Goal: Task Accomplishment & Management: Manage account settings

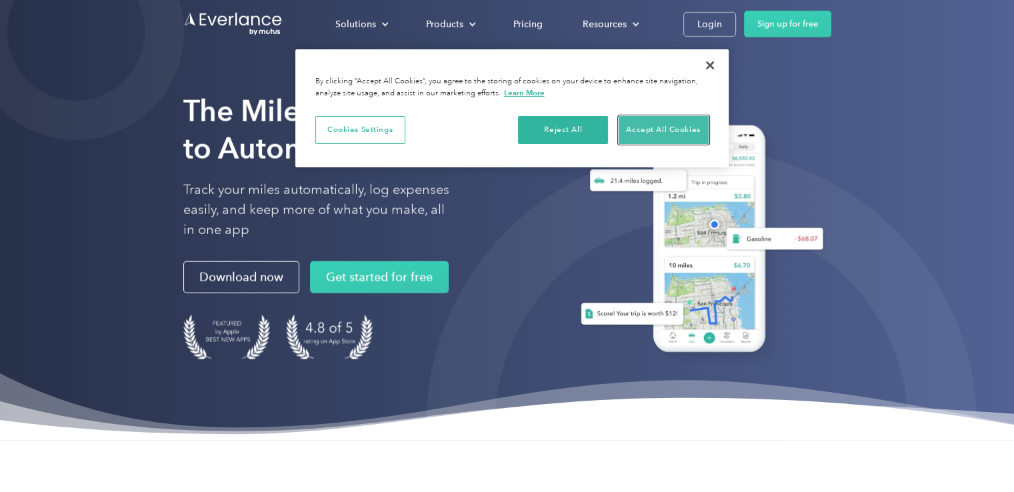
click at [648, 126] on button "Accept All Cookies" at bounding box center [663, 130] width 90 height 28
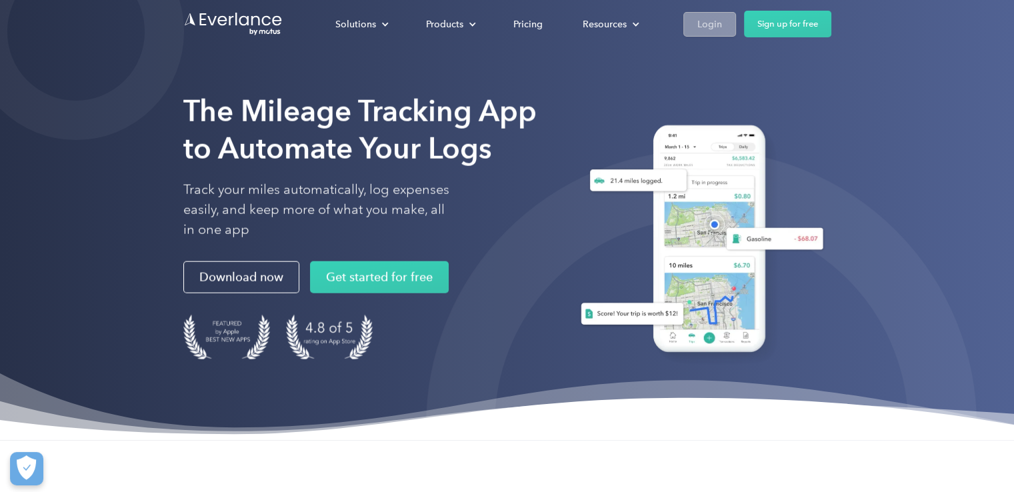
click at [694, 23] on link "Login" at bounding box center [709, 24] width 53 height 25
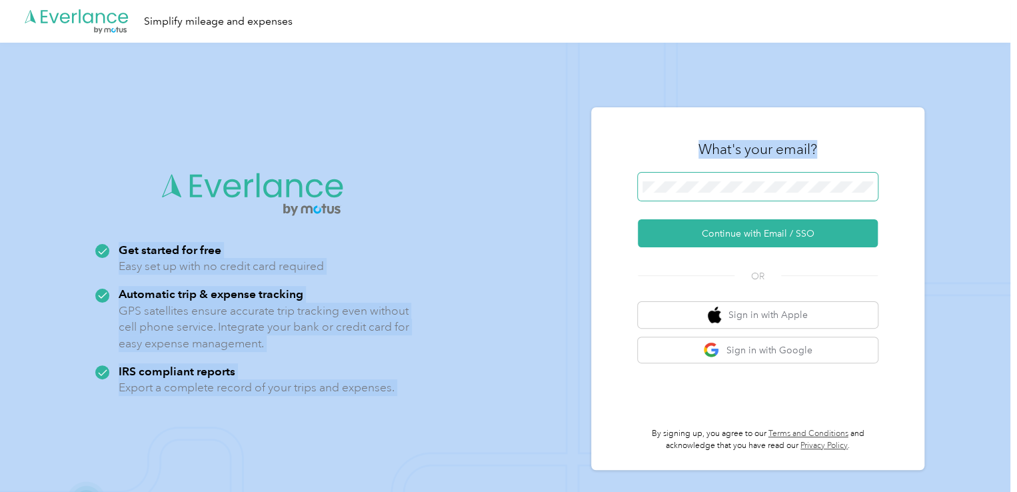
click at [756, 187] on main ".cls-1 { fill: #00adee; } .cls-2 { fill: #fff; } .cls-3 { fill: #707372; } .cls…" at bounding box center [505, 267] width 1010 height 535
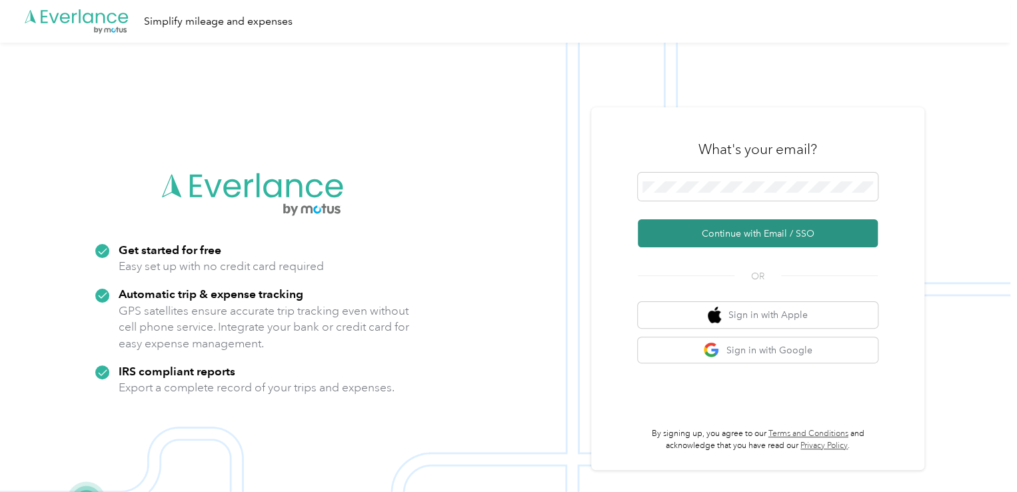
click at [754, 236] on button "Continue with Email / SSO" at bounding box center [758, 233] width 240 height 28
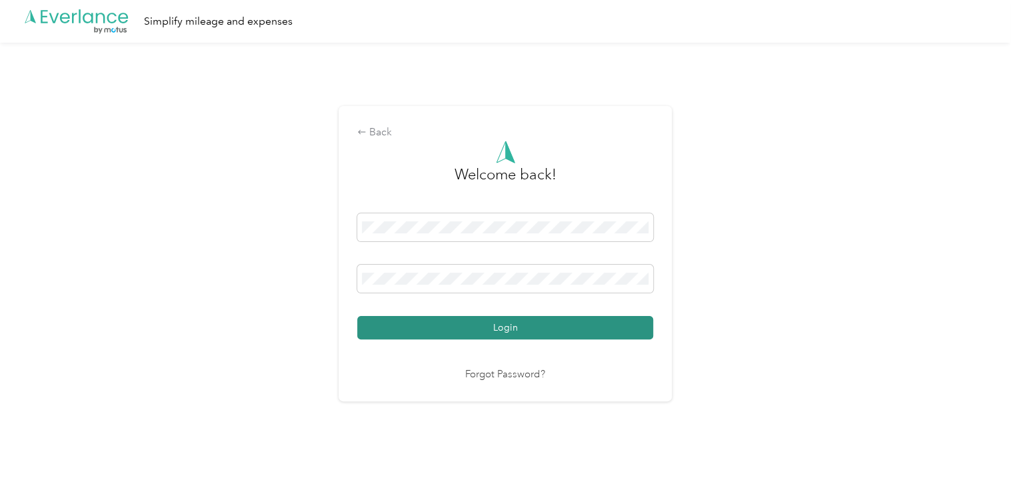
click at [555, 334] on button "Login" at bounding box center [505, 327] width 296 height 23
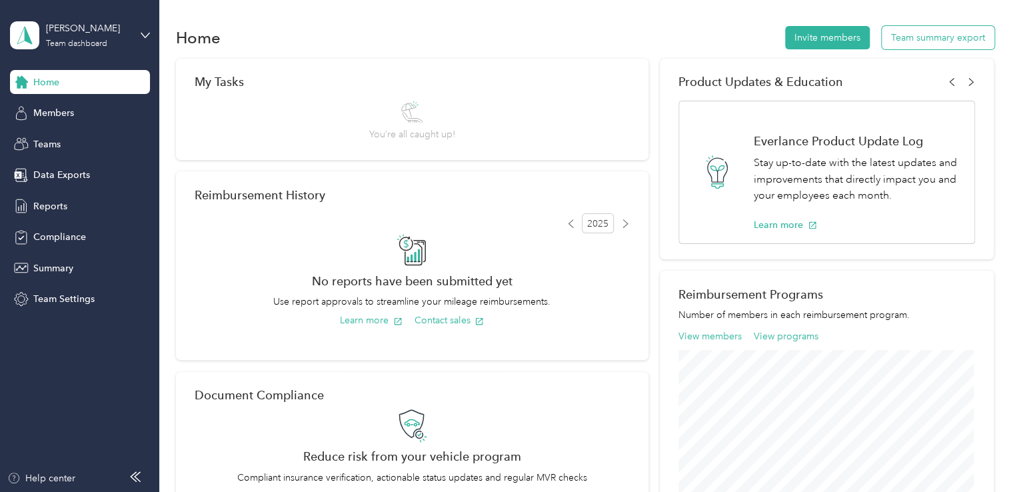
click at [942, 38] on button "Team summary export" at bounding box center [938, 37] width 113 height 23
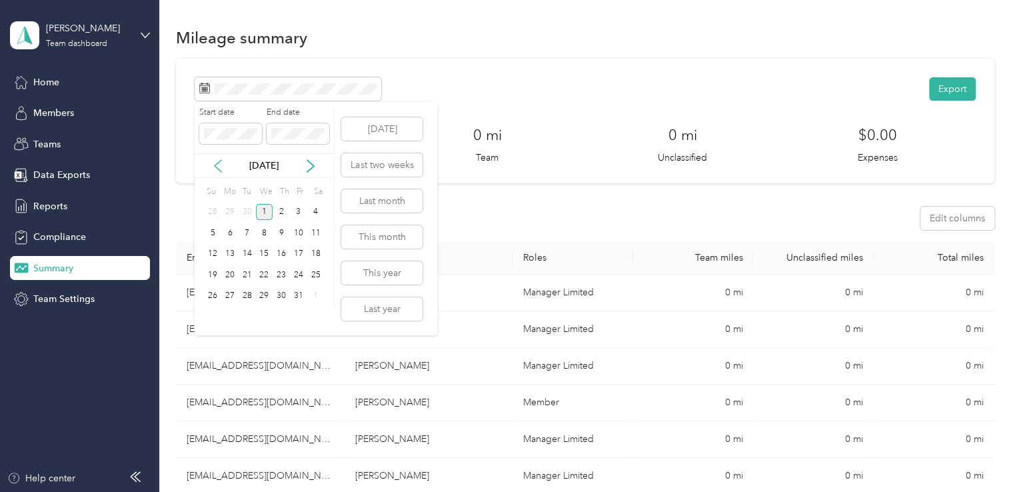
click at [221, 166] on icon at bounding box center [217, 165] width 13 height 13
click at [213, 273] on div "21" at bounding box center [212, 275] width 17 height 17
click at [245, 289] on div "30" at bounding box center [247, 296] width 17 height 17
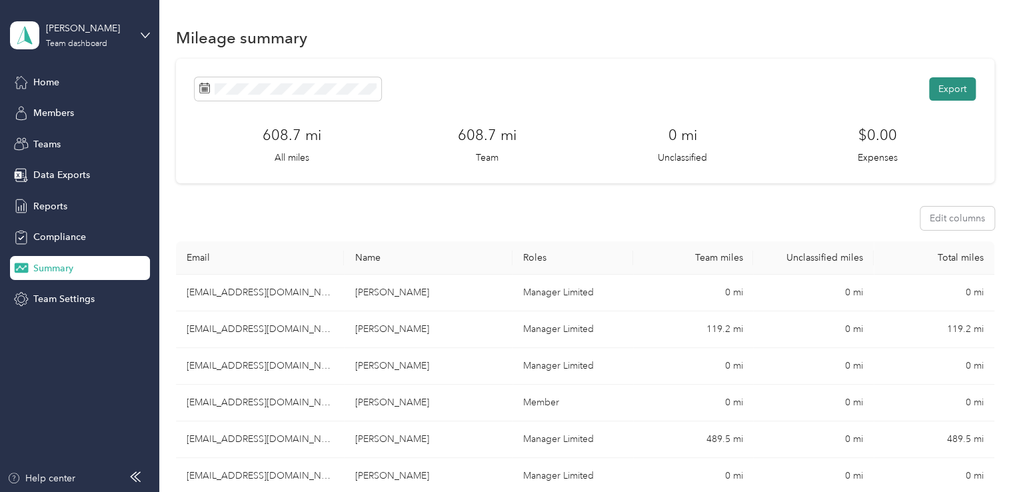
click at [938, 88] on button "Export" at bounding box center [952, 88] width 47 height 23
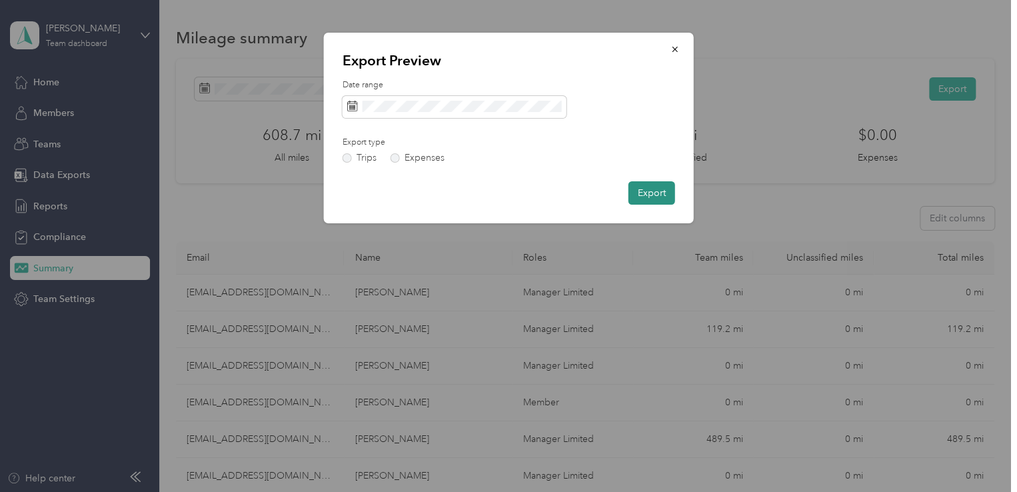
click at [672, 187] on button "Export" at bounding box center [651, 192] width 47 height 23
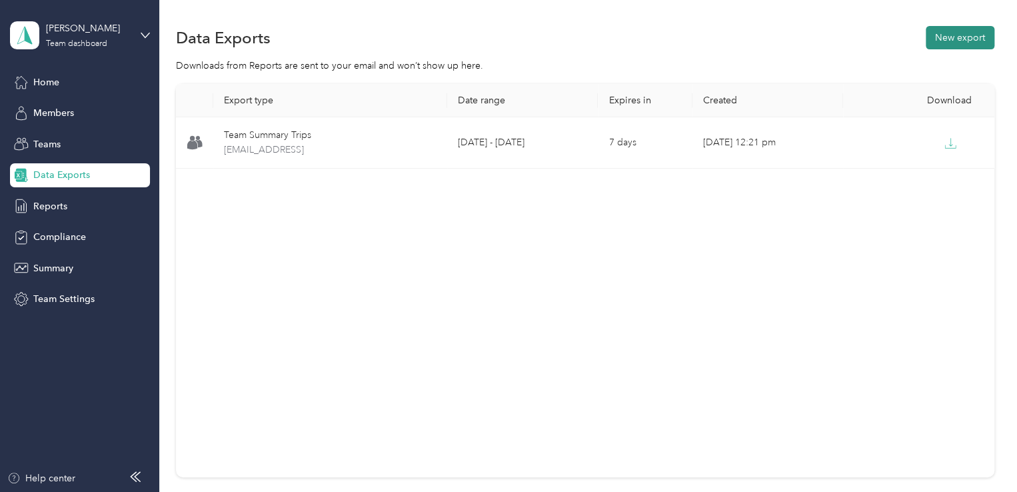
click at [949, 33] on button "New export" at bounding box center [960, 37] width 69 height 23
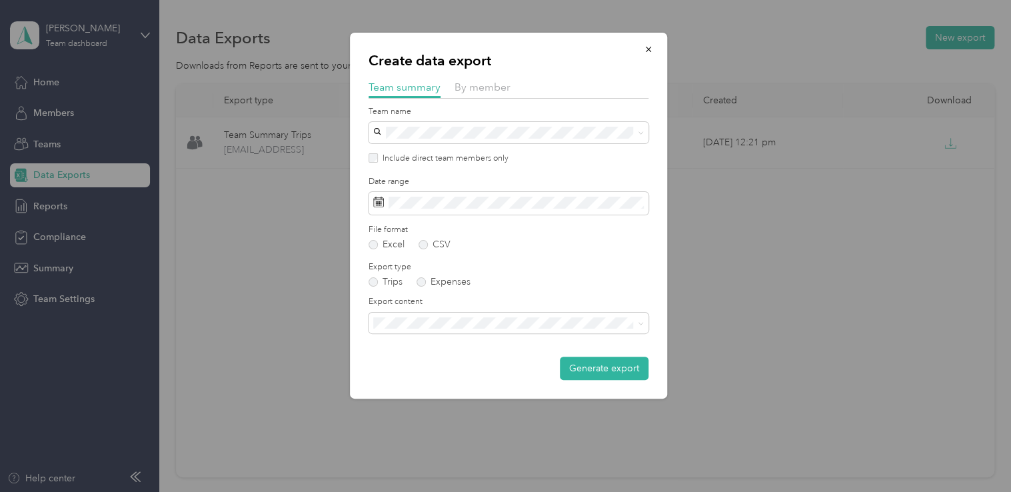
click at [474, 79] on div "By member" at bounding box center [483, 87] width 56 height 17
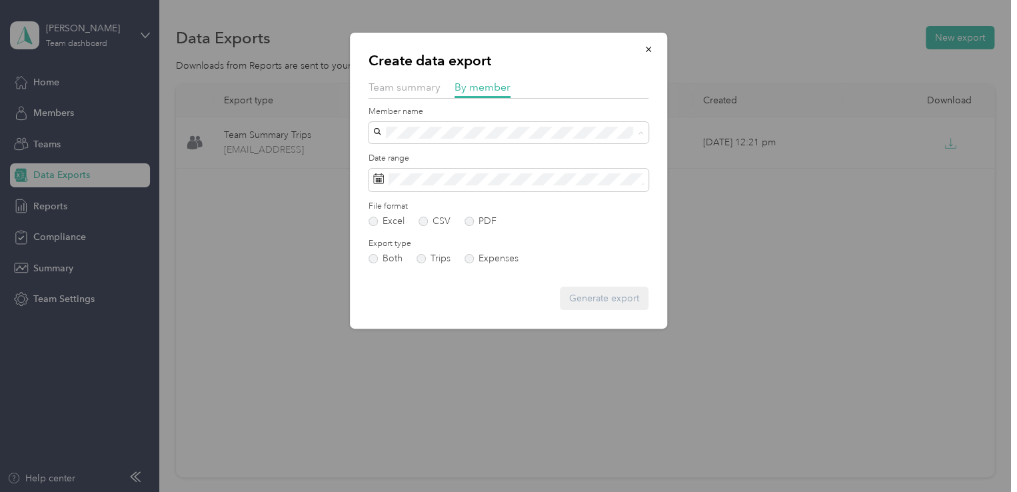
click at [400, 249] on span "Amanda Foster" at bounding box center [415, 248] width 74 height 11
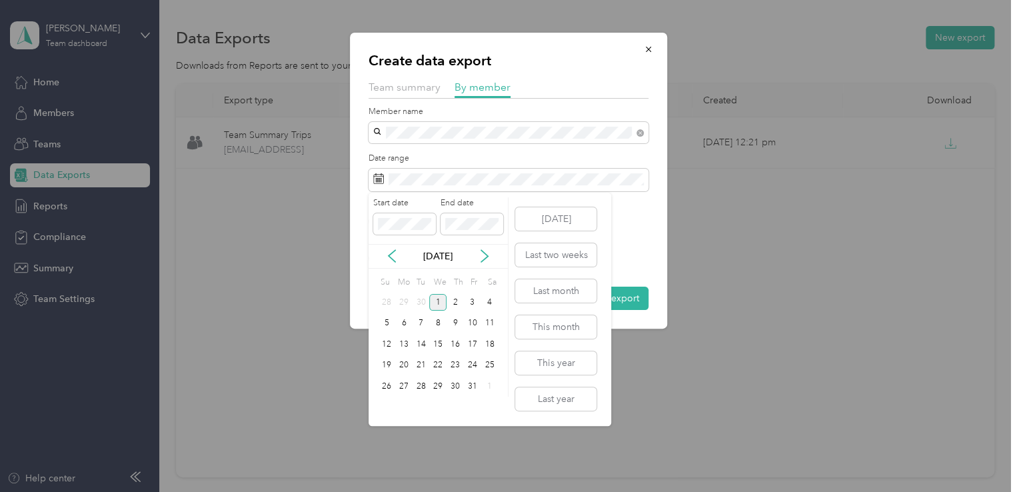
click at [389, 245] on div "Oct 2025" at bounding box center [438, 256] width 139 height 25
click at [392, 254] on icon at bounding box center [391, 255] width 13 height 13
click at [388, 366] on div "21" at bounding box center [386, 365] width 17 height 17
click at [417, 383] on div "30" at bounding box center [421, 386] width 17 height 17
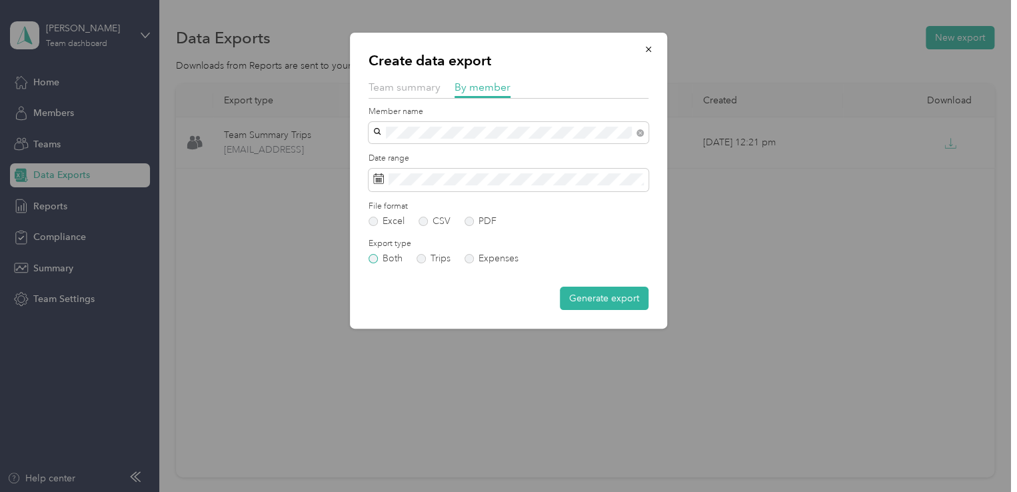
click at [387, 260] on label "Both" at bounding box center [386, 258] width 34 height 9
click at [609, 296] on button "Generate export" at bounding box center [604, 298] width 89 height 23
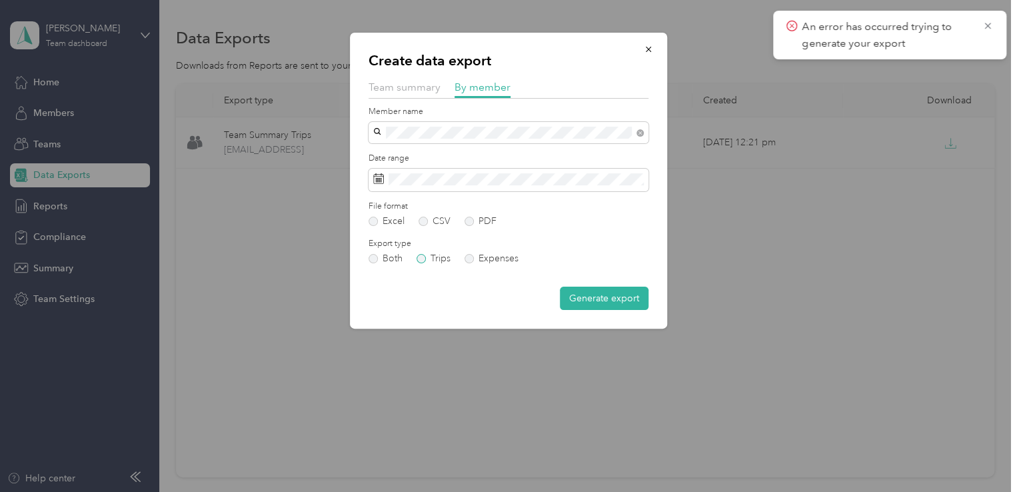
click at [429, 254] on label "Trips" at bounding box center [434, 258] width 34 height 9
click at [581, 295] on button "Generate export" at bounding box center [604, 298] width 89 height 23
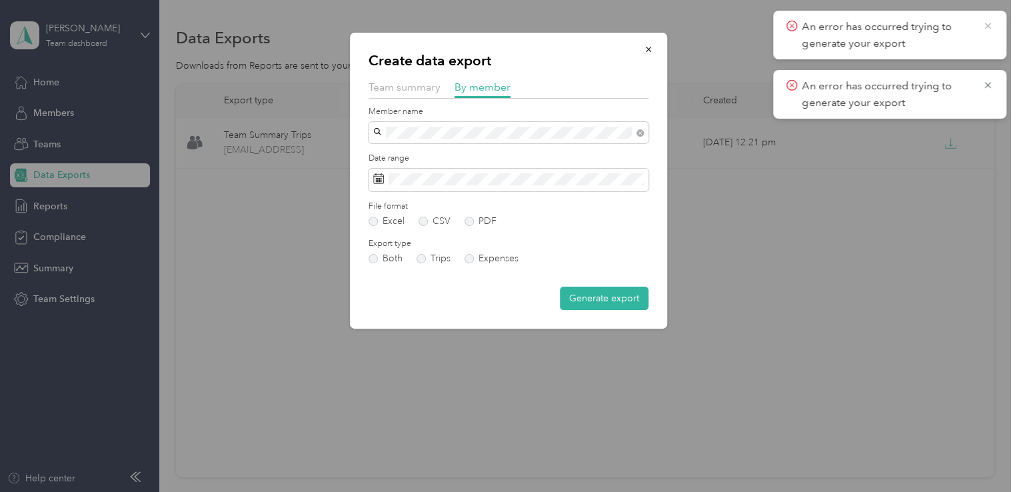
click at [989, 25] on icon at bounding box center [987, 26] width 11 height 12
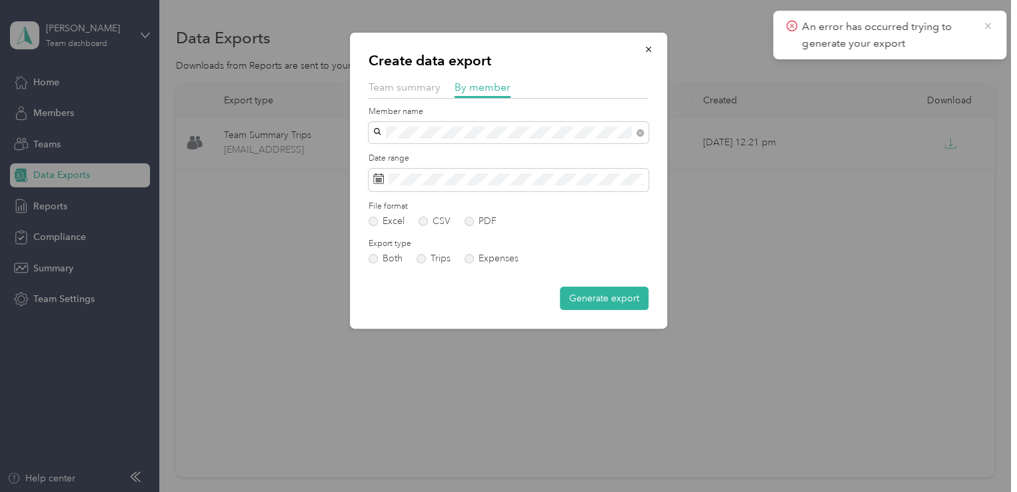
click at [984, 27] on icon at bounding box center [987, 26] width 11 height 12
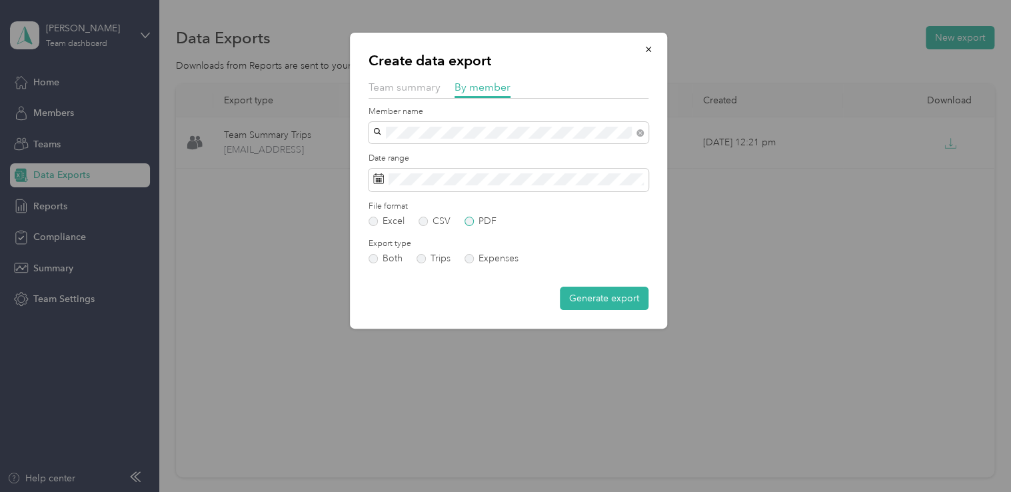
click at [477, 223] on label "PDF" at bounding box center [481, 221] width 32 height 9
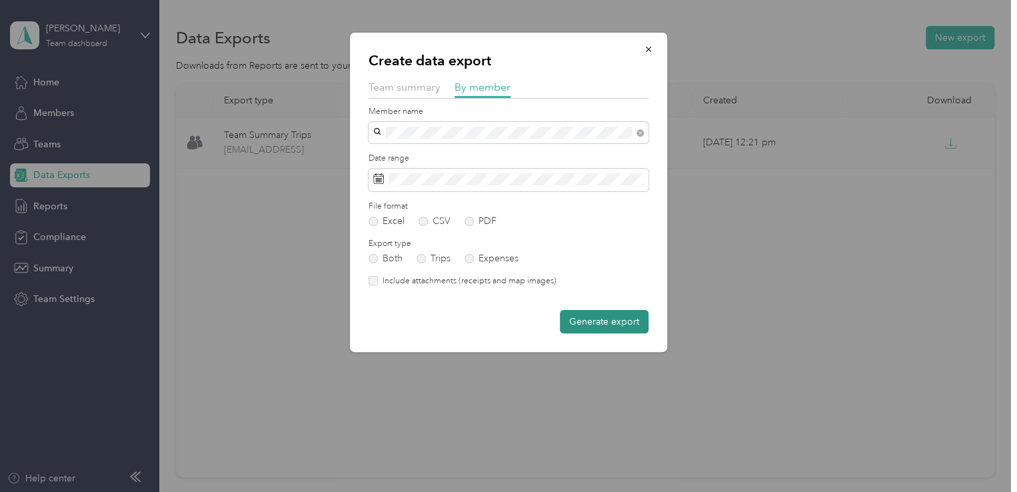
click at [566, 313] on button "Generate export" at bounding box center [604, 321] width 89 height 23
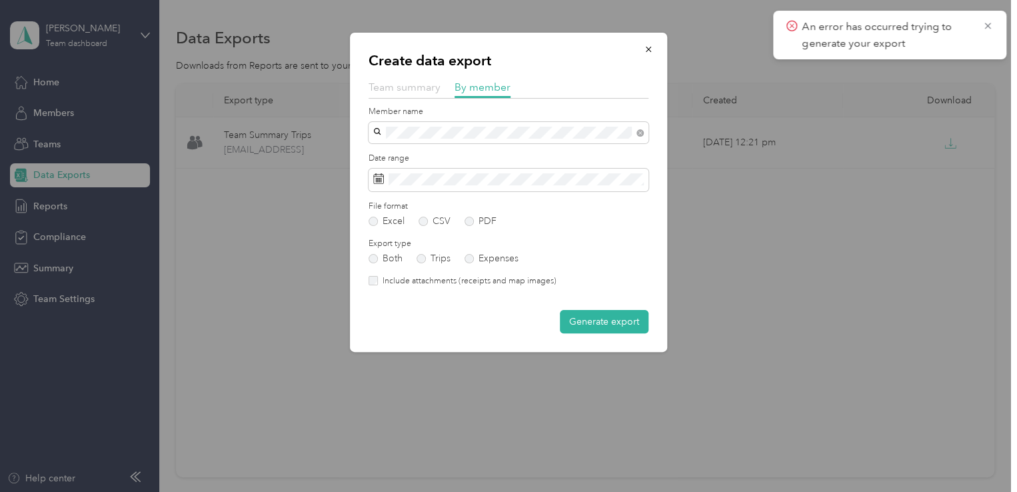
click at [420, 91] on span "Team summary" at bounding box center [405, 87] width 72 height 13
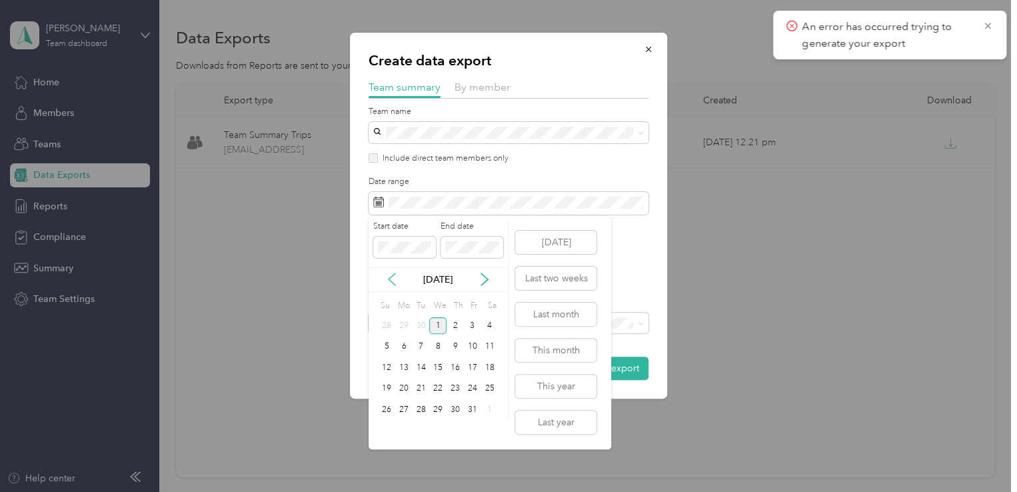
click at [393, 281] on icon at bounding box center [391, 279] width 13 height 13
click at [386, 387] on div "21" at bounding box center [386, 389] width 17 height 17
click at [421, 405] on div "30" at bounding box center [421, 409] width 17 height 17
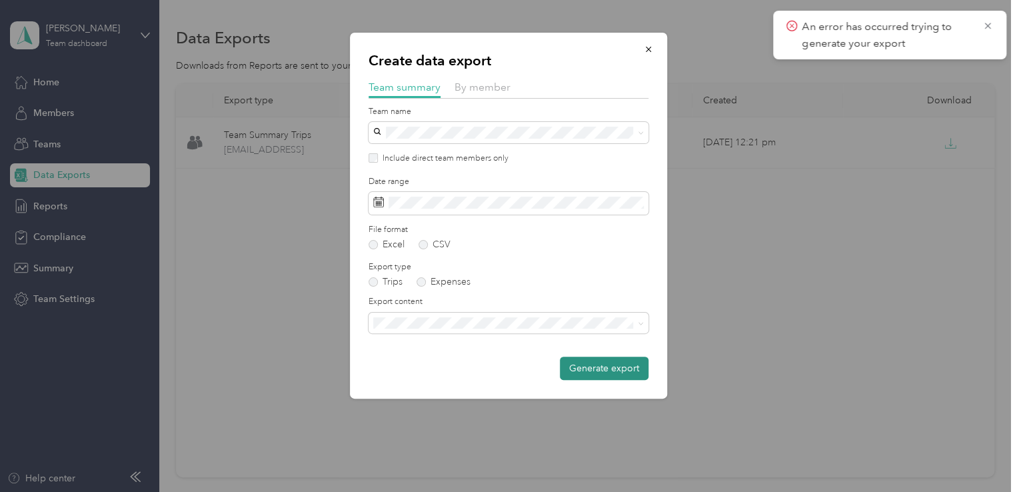
click at [616, 368] on button "Generate export" at bounding box center [604, 368] width 89 height 23
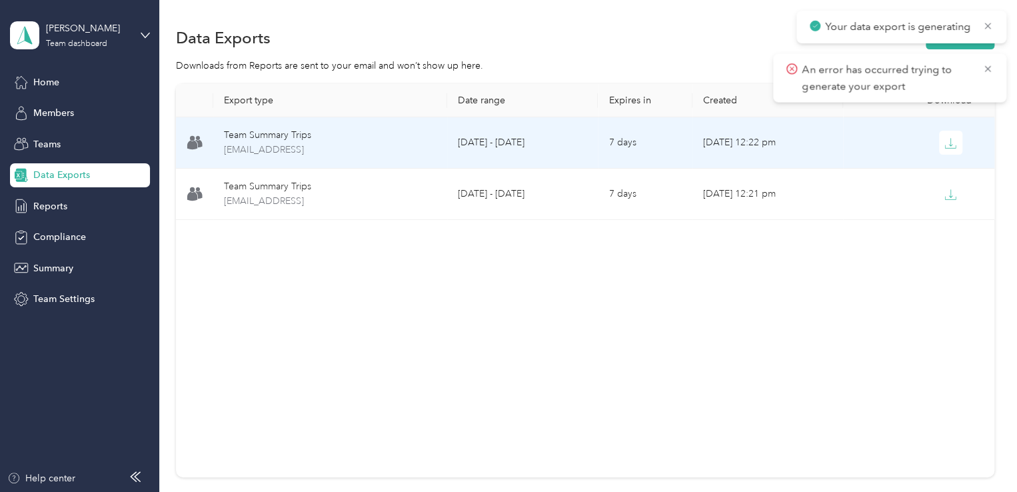
click at [365, 136] on div "Team Summary Trips" at bounding box center [330, 135] width 213 height 15
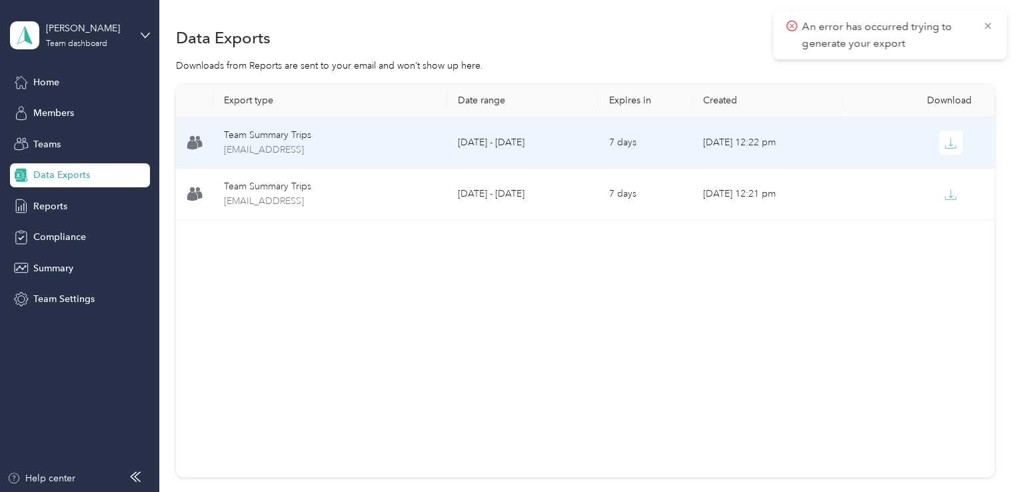
click at [417, 135] on div "Team Summary Trips" at bounding box center [330, 135] width 213 height 15
click at [944, 143] on icon "button" at bounding box center [950, 143] width 12 height 12
click at [990, 27] on icon at bounding box center [987, 26] width 11 height 12
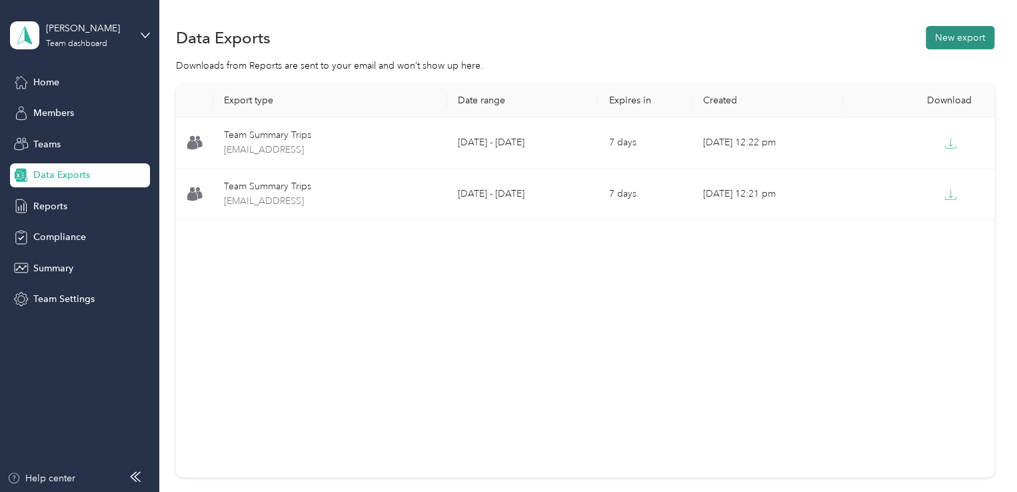
click at [950, 40] on button "New export" at bounding box center [960, 37] width 69 height 23
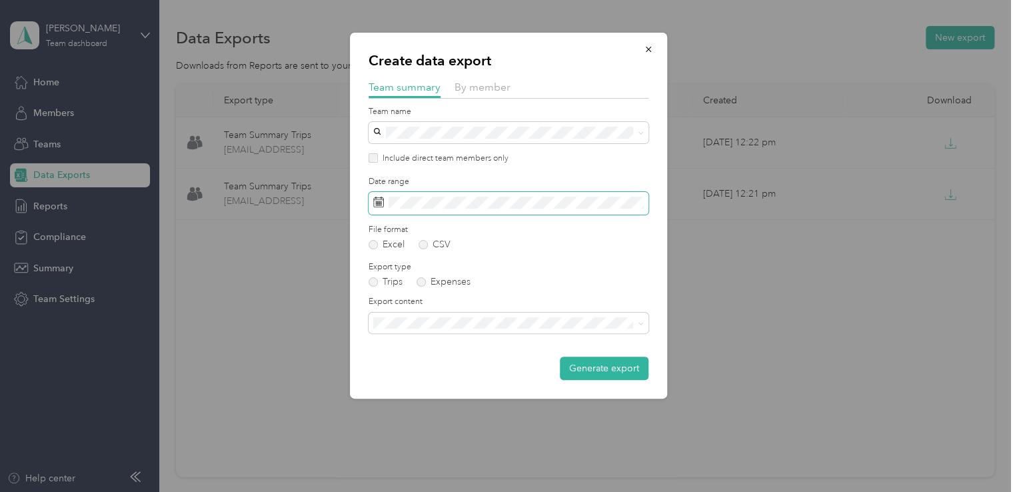
click at [443, 195] on span at bounding box center [509, 203] width 280 height 23
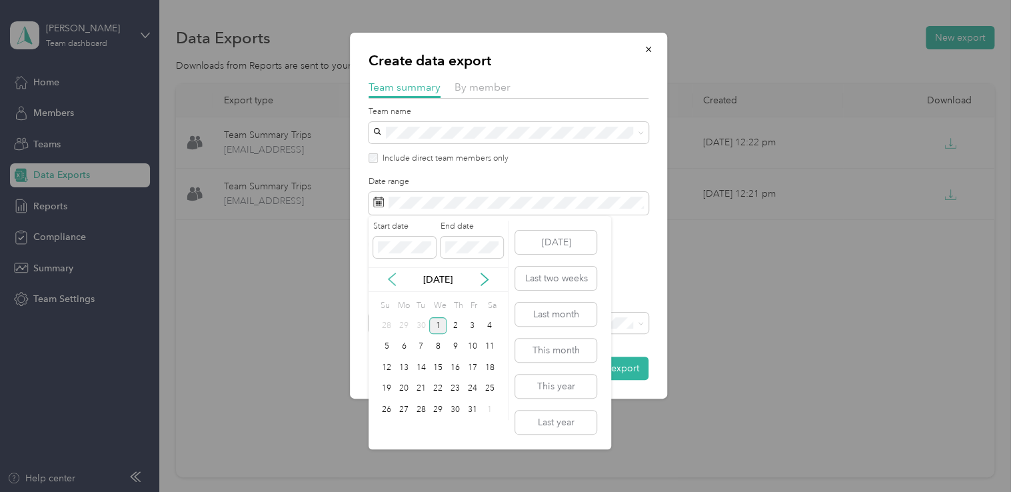
click at [395, 278] on icon at bounding box center [391, 279] width 13 height 13
click at [384, 381] on div "21" at bounding box center [386, 389] width 17 height 17
click at [420, 403] on div "30" at bounding box center [421, 409] width 17 height 17
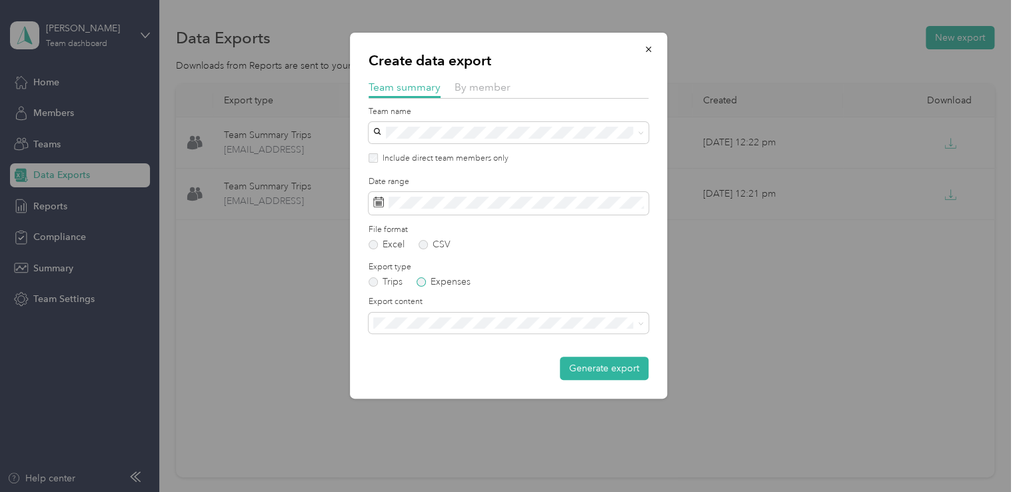
click at [421, 281] on label "Expenses" at bounding box center [444, 281] width 54 height 9
click at [421, 330] on span at bounding box center [509, 323] width 280 height 21
click at [487, 286] on div "Trips Expenses" at bounding box center [509, 281] width 280 height 9
click at [384, 283] on label "Trips" at bounding box center [386, 281] width 34 height 9
click at [379, 284] on label "Trips" at bounding box center [386, 281] width 34 height 9
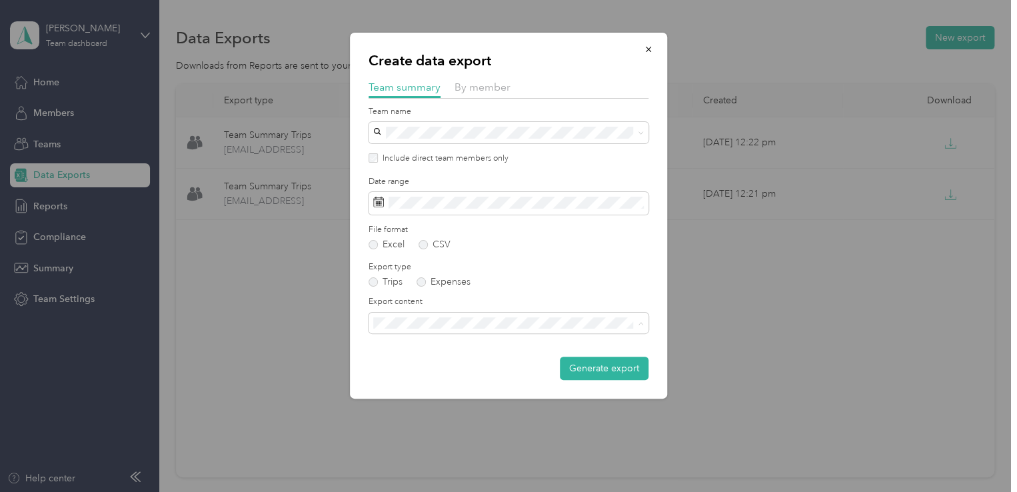
click at [435, 367] on span "Summary and full trips list" at bounding box center [431, 369] width 107 height 11
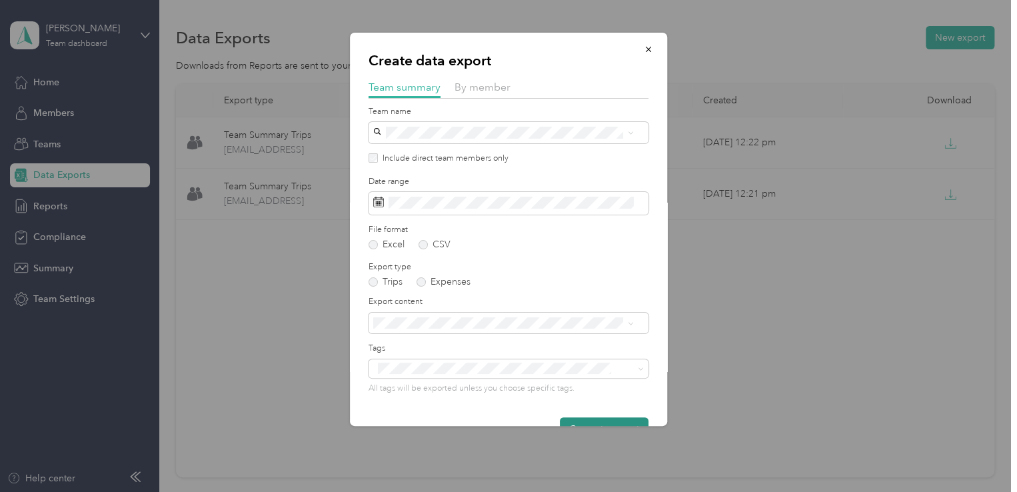
click at [571, 425] on button "Generate export" at bounding box center [604, 428] width 89 height 23
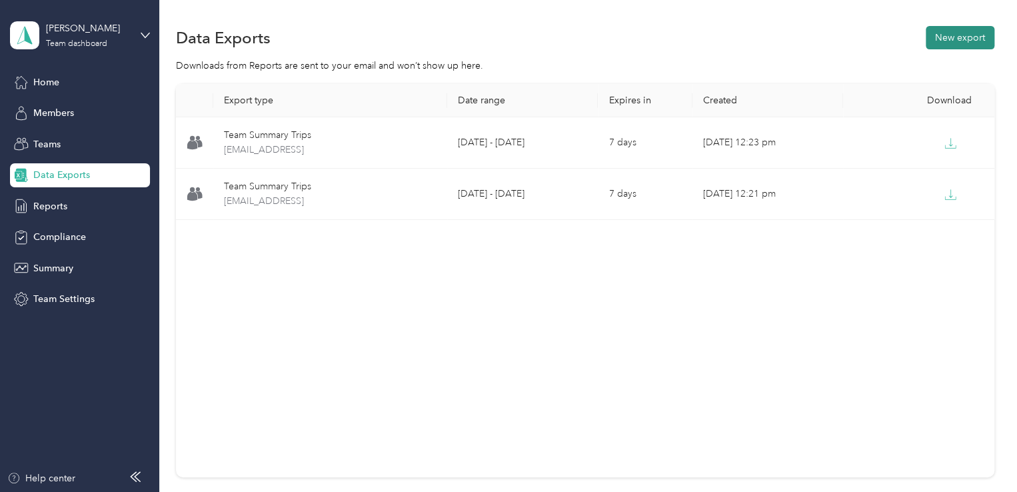
click at [964, 35] on button "New export" at bounding box center [960, 37] width 69 height 23
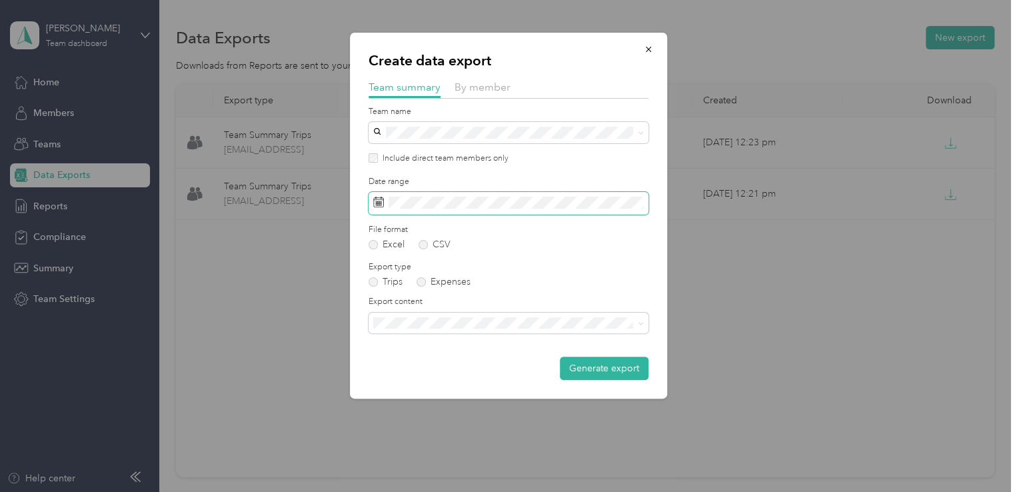
click at [417, 213] on span at bounding box center [509, 203] width 280 height 23
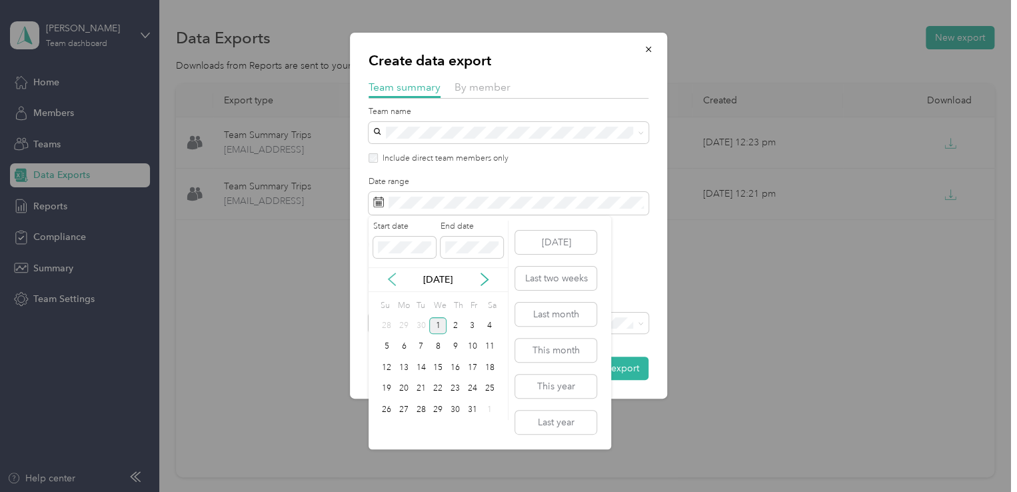
click at [389, 275] on icon at bounding box center [391, 279] width 13 height 13
click at [383, 386] on div "21" at bounding box center [386, 389] width 17 height 17
click at [418, 412] on div "30" at bounding box center [421, 409] width 17 height 17
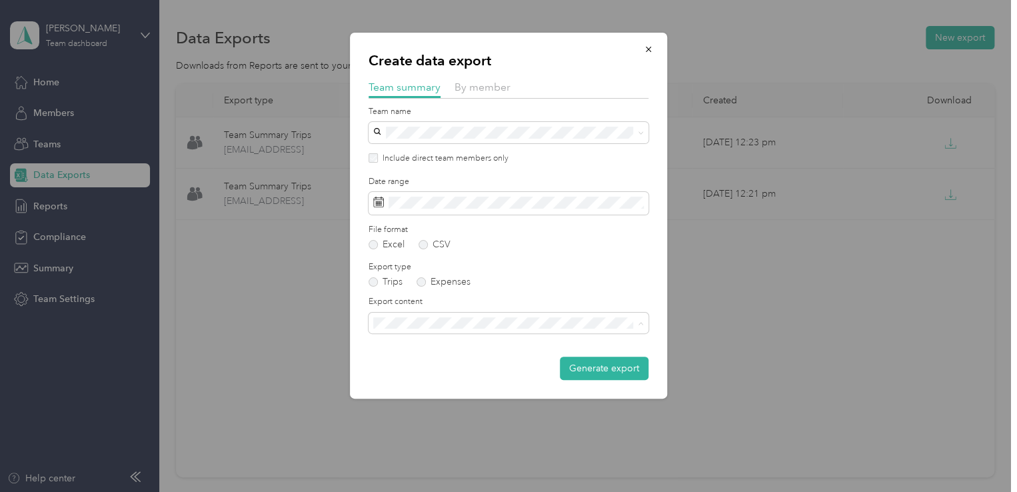
click at [440, 367] on span "Summary and full trips list" at bounding box center [431, 369] width 107 height 11
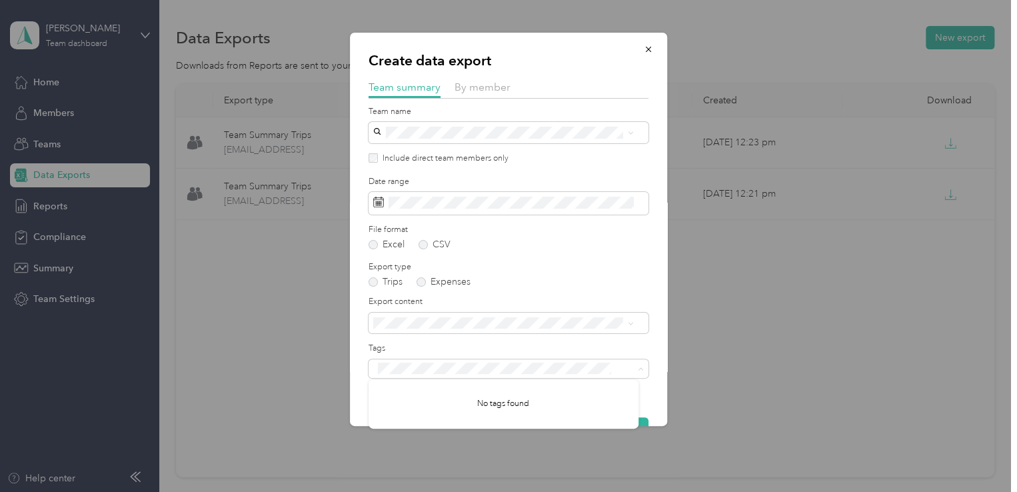
click at [463, 311] on div "Export content" at bounding box center [509, 314] width 280 height 37
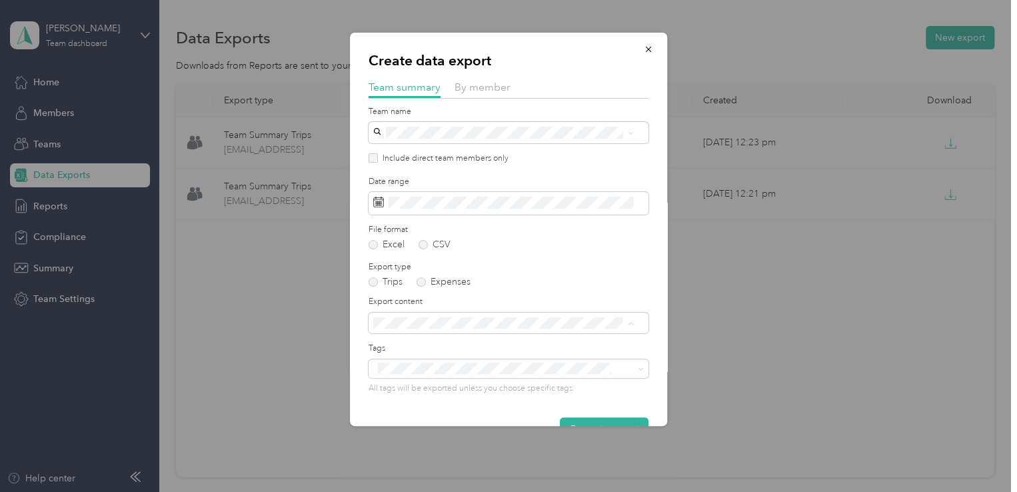
click at [527, 274] on div "Export type Trips Expenses" at bounding box center [509, 274] width 280 height 26
click at [567, 420] on button "Generate export" at bounding box center [604, 428] width 89 height 23
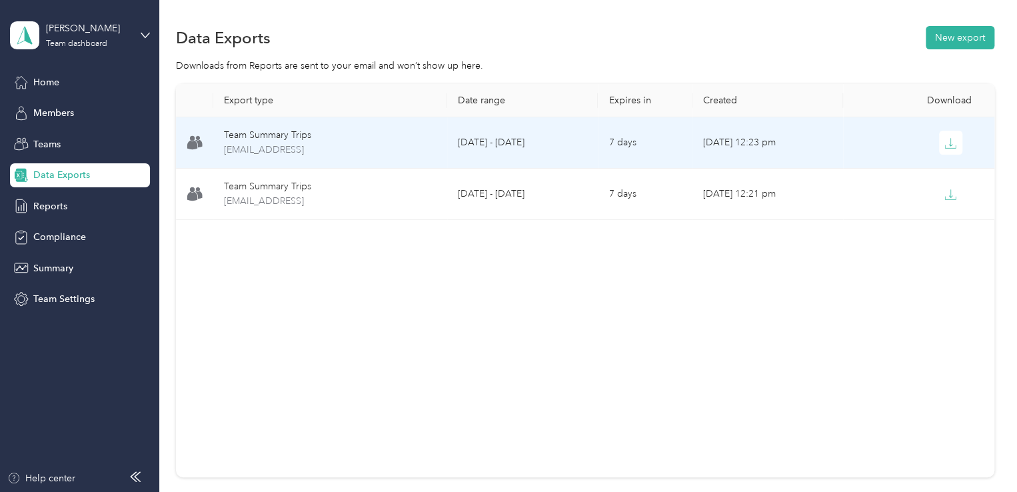
click at [474, 150] on td "September 21 - 30, 2025" at bounding box center [522, 142] width 151 height 51
click at [953, 141] on button "button" at bounding box center [951, 143] width 24 height 24
